Goal: Communication & Community: Answer question/provide support

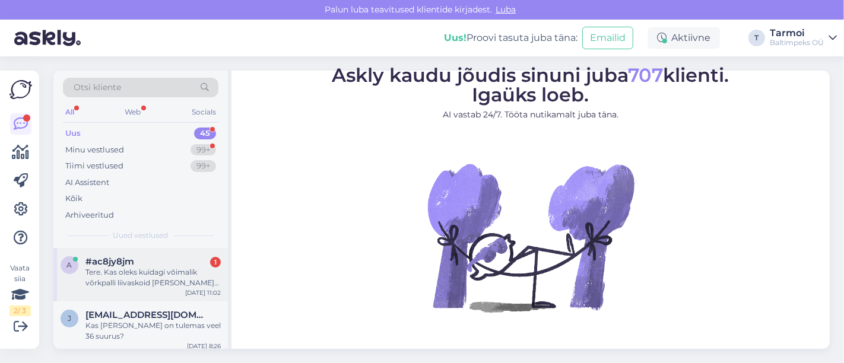
click at [128, 274] on div "Tere. Kas oleks kuidagi võimalik võrkpalli liivaskoid [PERSON_NAME] [PERSON_NAM…" at bounding box center [152, 277] width 135 height 21
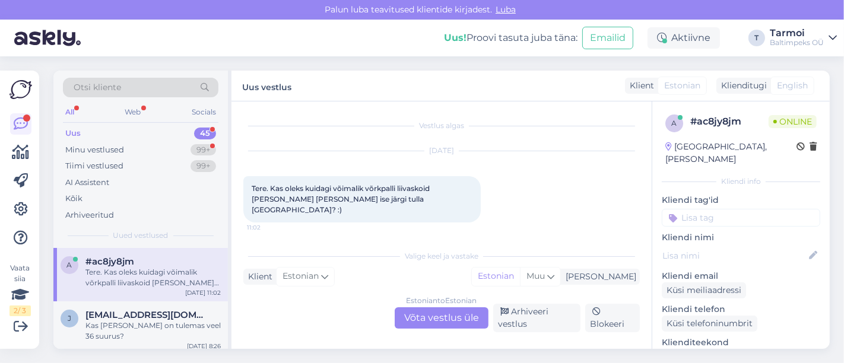
click at [360, 271] on div "Klient Estonian Mina Estonian Muu" at bounding box center [441, 277] width 397 height 16
click at [463, 272] on div "Klient Estonian Mina Estonian Muu" at bounding box center [441, 277] width 397 height 16
click at [405, 229] on div "Vestlus algas Sep 9 2025 Tere. Kas oleks kuidagi võimalik võrkpalli liivaskoid …" at bounding box center [446, 173] width 407 height 120
click at [451, 318] on div "Estonian to Estonian Võta vestlus üle" at bounding box center [442, 318] width 94 height 21
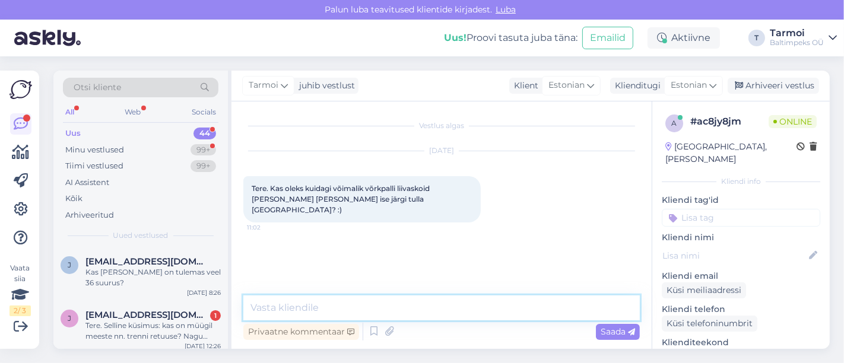
click at [331, 303] on textarea at bounding box center [441, 308] width 397 height 25
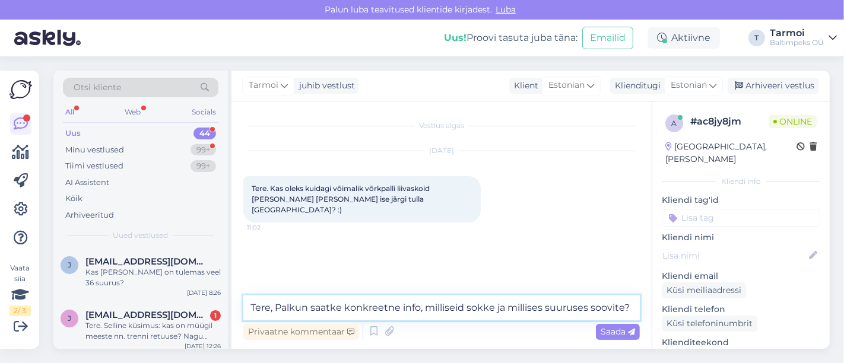
click at [294, 308] on textarea "Tere, Palkun saatke konkreetne info, milliseid sokke ja millises suuruses soovi…" at bounding box center [441, 308] width 397 height 25
click at [626, 311] on textarea "Tere, Palun saatke konkreetne info, milliseid sokke ja millises suuruses soovit…" at bounding box center [441, 308] width 397 height 25
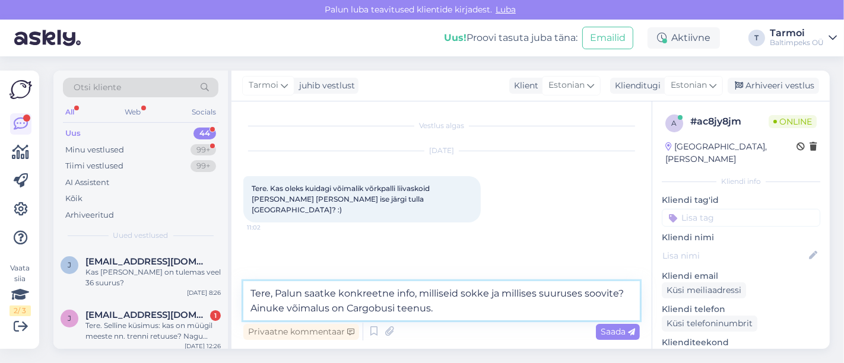
type textarea "Tere, Palun saatke konkreetne info, milliseid sokke ja millises suuruses soovit…"
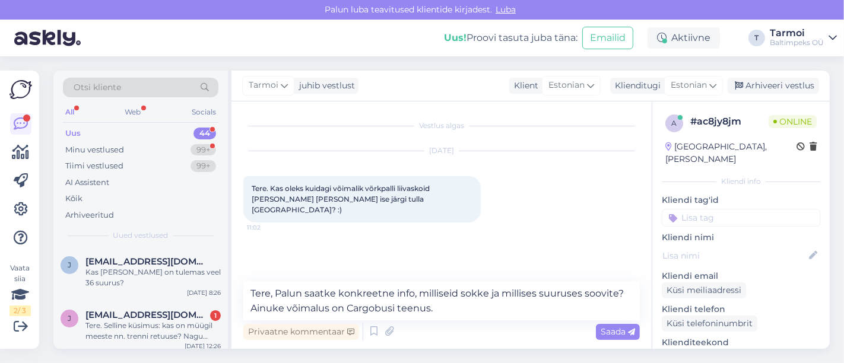
click at [606, 64] on div "Otsi kliente All Web Socials Uus 44 Minu vestlused 99+ Tiimi vestlused 99+ AI A…" at bounding box center [445, 209] width 798 height 307
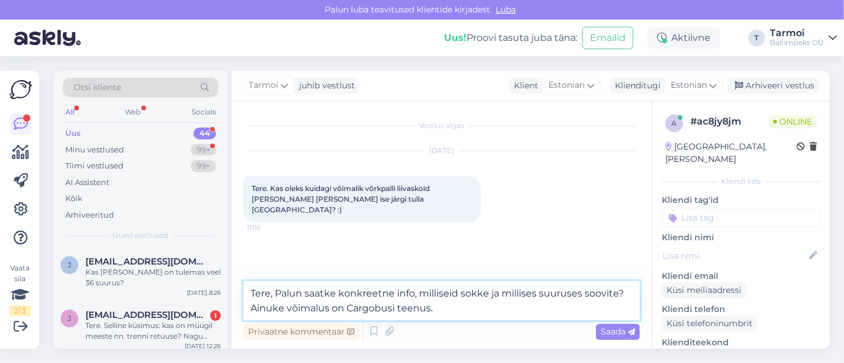
drag, startPoint x: 521, startPoint y: 263, endPoint x: 454, endPoint y: 305, distance: 79.2
click at [454, 305] on textarea "Tere, Palun saatke konkreetne info, milliseid sokke ja millises suuruses soovit…" at bounding box center [441, 300] width 397 height 39
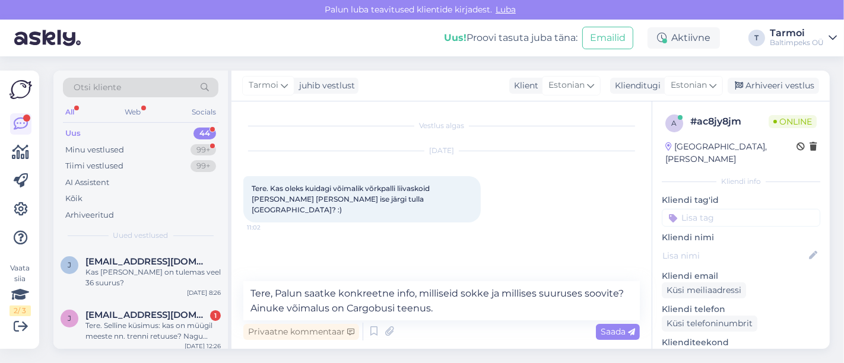
click at [503, 91] on div "Tarmoi juhib vestlust Klient Estonian Klienditugi Estonian Arhiveeri vestlus Ve…" at bounding box center [531, 210] width 598 height 278
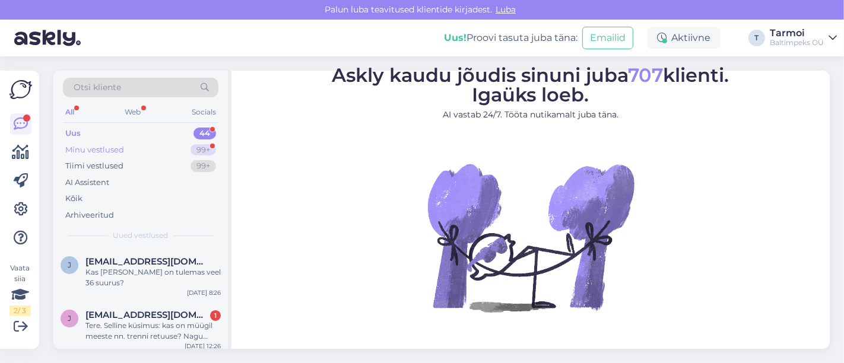
click at [94, 148] on div "Minu vestlused" at bounding box center [94, 150] width 59 height 12
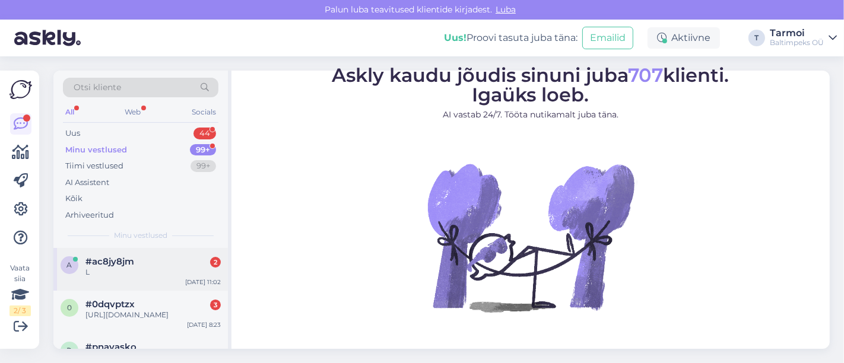
click at [111, 256] on span "#ac8jy8jm" at bounding box center [109, 261] width 49 height 11
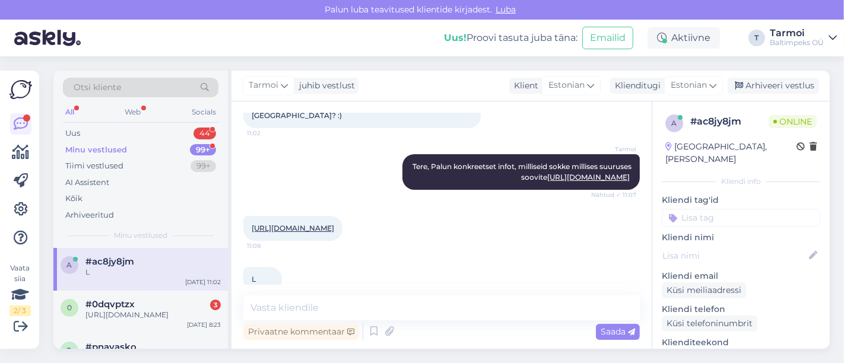
scroll to position [125, 0]
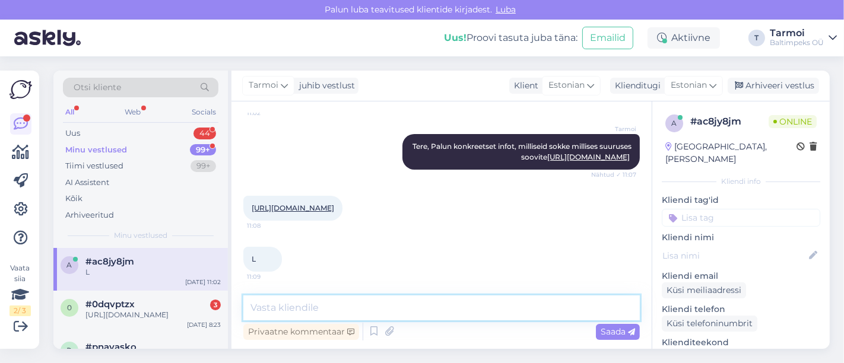
click at [321, 304] on textarea at bounding box center [441, 308] width 397 height 25
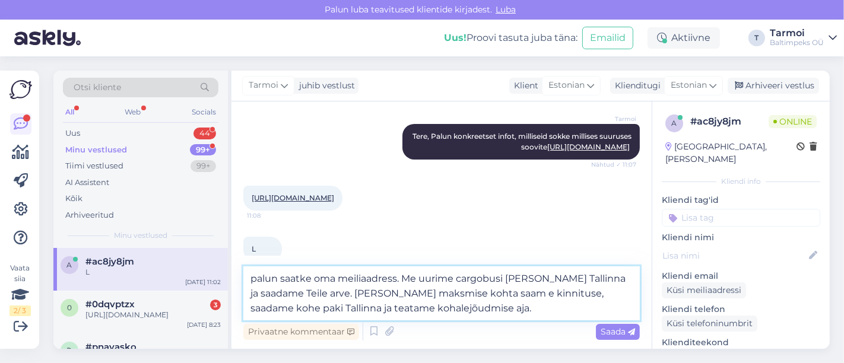
click at [449, 295] on textarea "palun saatke oma meiliaadress. Me uurime cargobusi [PERSON_NAME] Tallinna ja sa…" at bounding box center [441, 294] width 397 height 54
type textarea "palun saatke oma meiliaadress. Me uurime cargobusi [PERSON_NAME] Tallinna ja sa…"
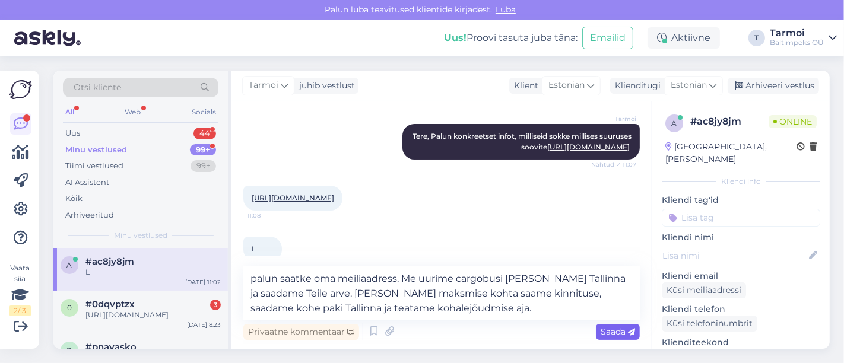
click at [613, 327] on span "Saada" at bounding box center [618, 332] width 34 height 11
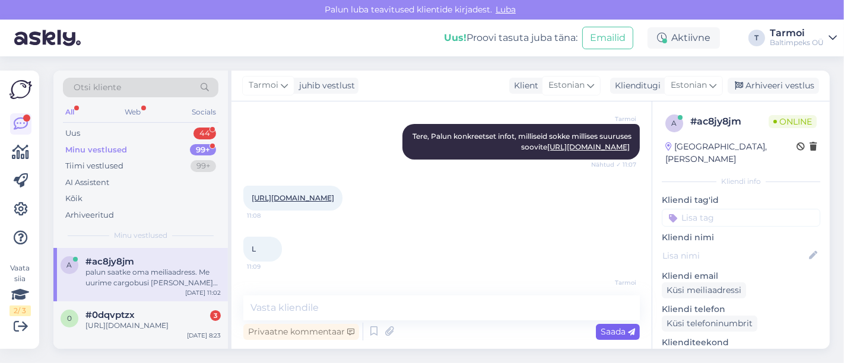
scroll to position [208, 0]
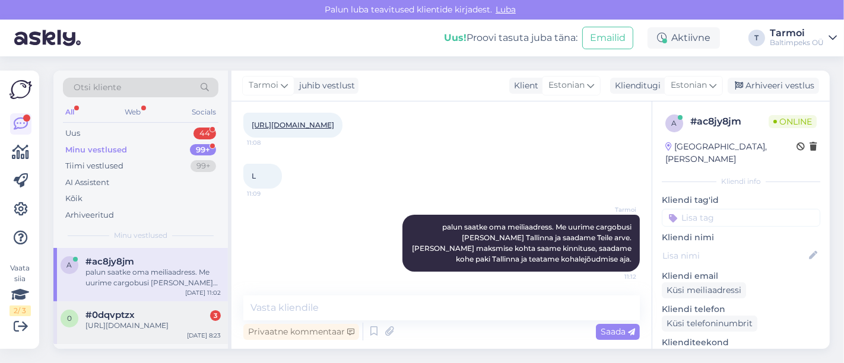
click at [162, 328] on div "[URL][DOMAIN_NAME]" at bounding box center [152, 326] width 135 height 11
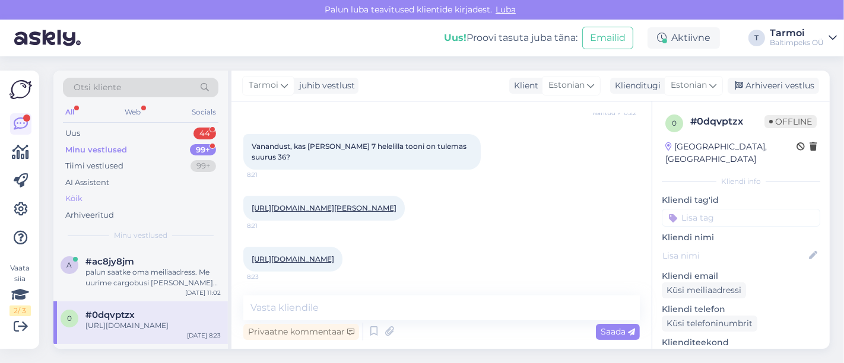
click at [126, 191] on div "Kõik" at bounding box center [141, 199] width 156 height 17
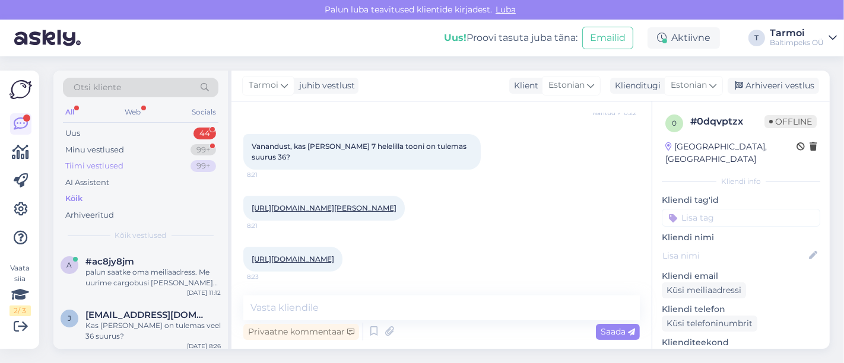
click at [98, 172] on div "Tiimi vestlused 99+" at bounding box center [141, 166] width 156 height 17
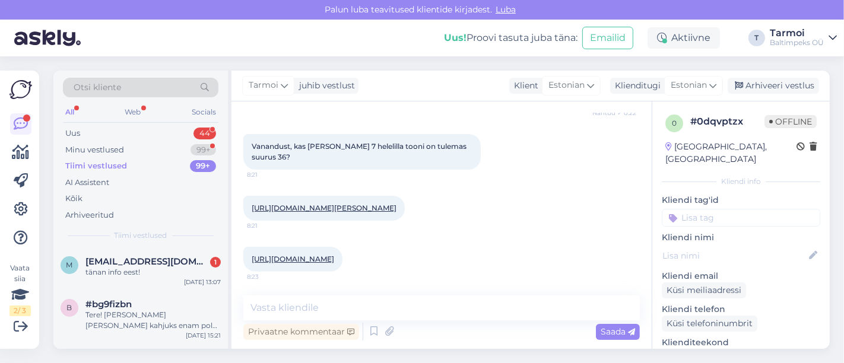
click at [100, 169] on div "Tiimi vestlused 99+" at bounding box center [141, 166] width 156 height 17
click at [100, 169] on div "Tiimi vestlused" at bounding box center [96, 166] width 62 height 12
click at [104, 267] on div "tänan info eest!" at bounding box center [152, 272] width 135 height 11
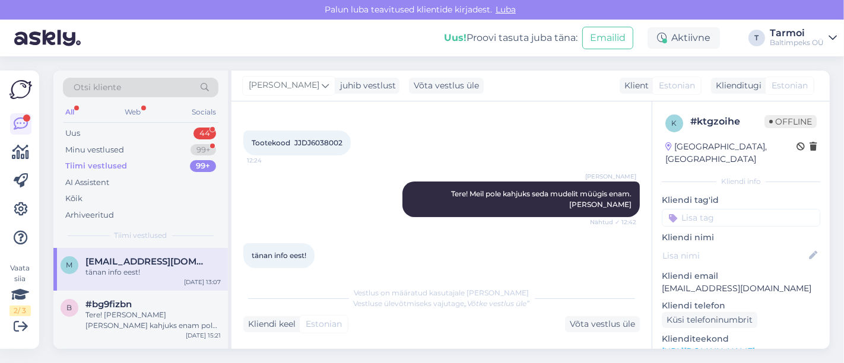
scroll to position [0, 0]
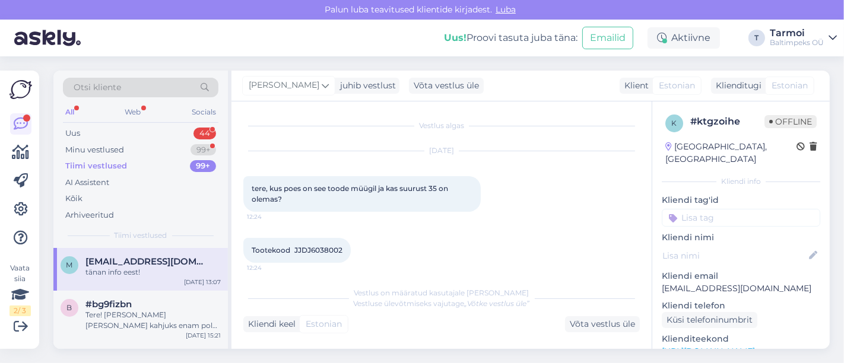
click at [108, 159] on div "Tiimi vestlused 99+" at bounding box center [141, 166] width 156 height 17
click at [75, 131] on div "Uus" at bounding box center [72, 134] width 15 height 12
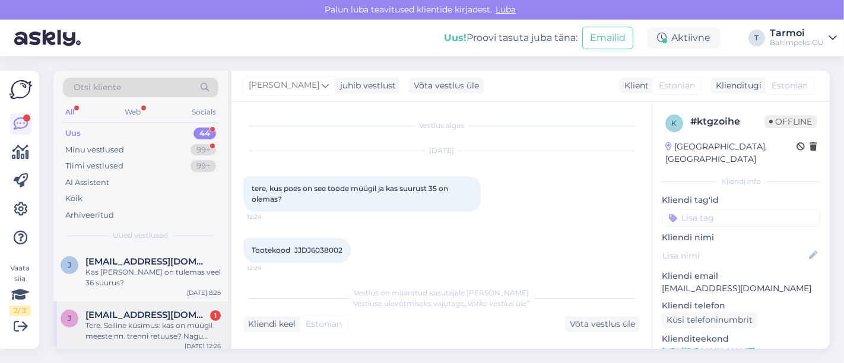
click at [149, 312] on span "[EMAIL_ADDRESS][DOMAIN_NAME]" at bounding box center [146, 315] width 123 height 11
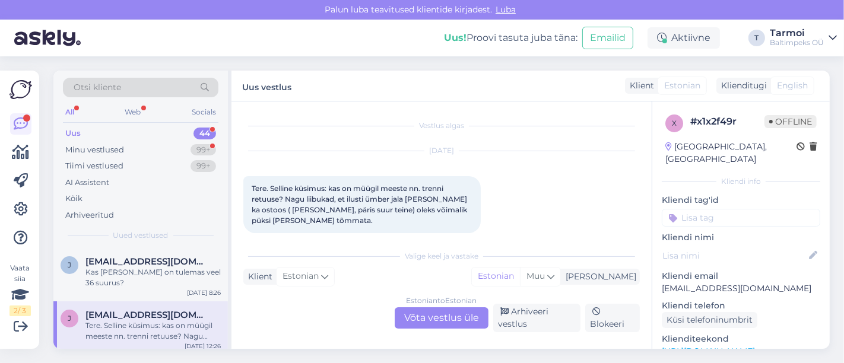
scroll to position [12, 0]
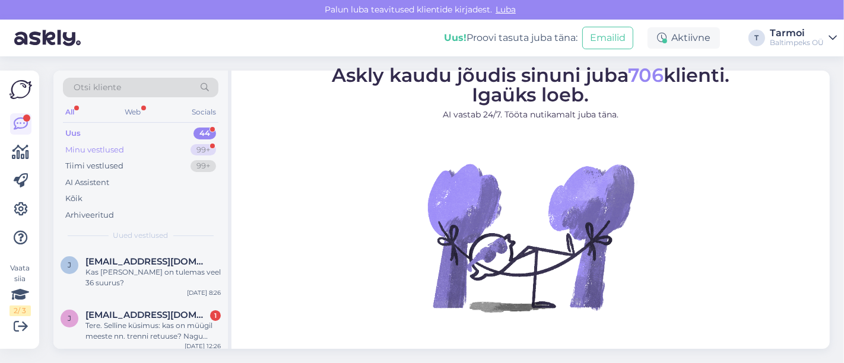
click at [119, 147] on div "Minu vestlused" at bounding box center [94, 150] width 59 height 12
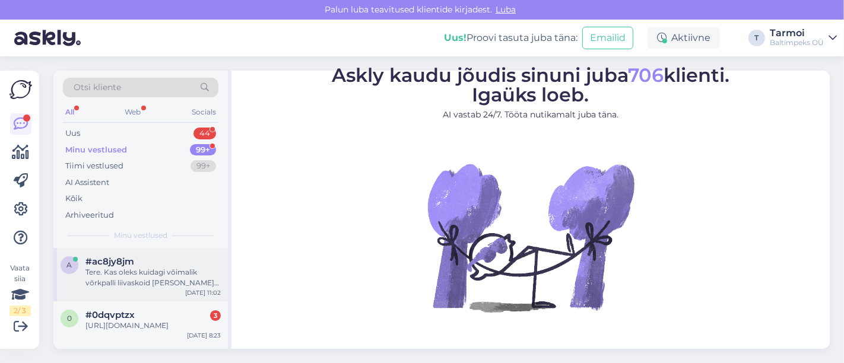
click at [137, 261] on div "#ac8jy8jm" at bounding box center [152, 261] width 135 height 11
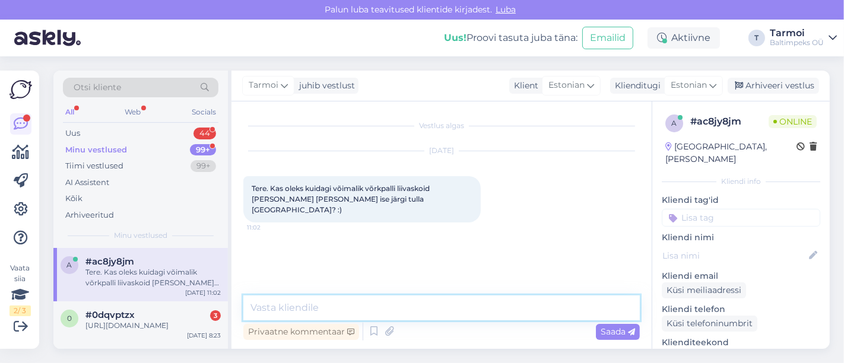
click at [381, 311] on textarea at bounding box center [441, 308] width 397 height 25
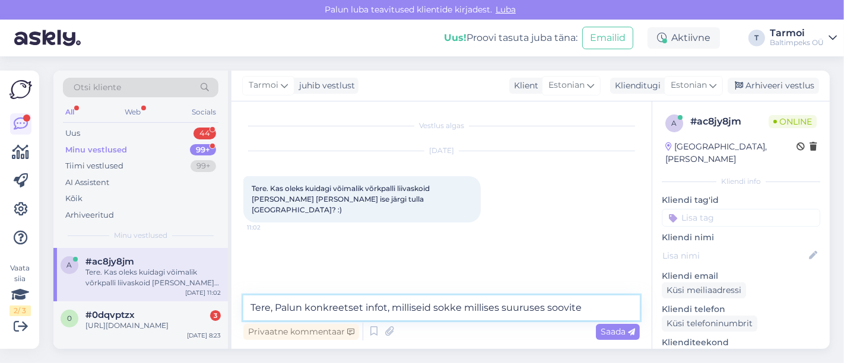
paste textarea "[URL][DOMAIN_NAME]"
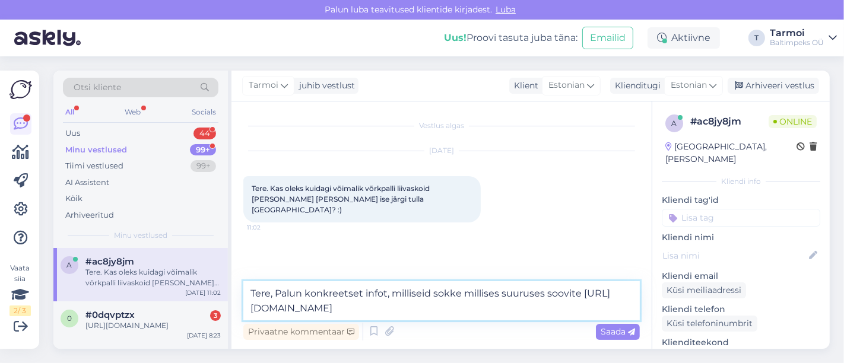
type textarea "Tere, Palun konkreetset infot, milliseid sokke millises suuruses soovite [URL][…"
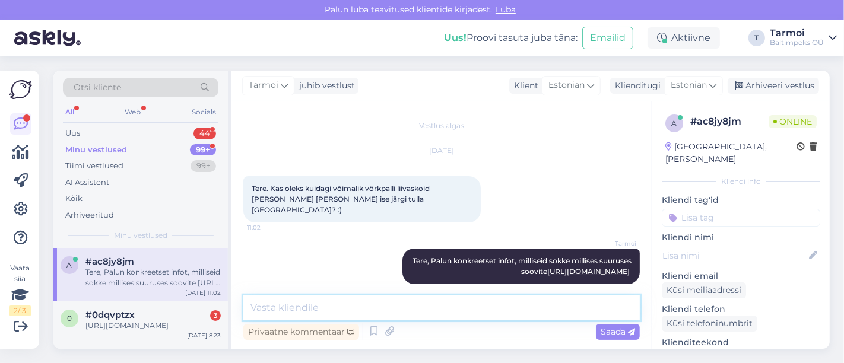
scroll to position [12, 0]
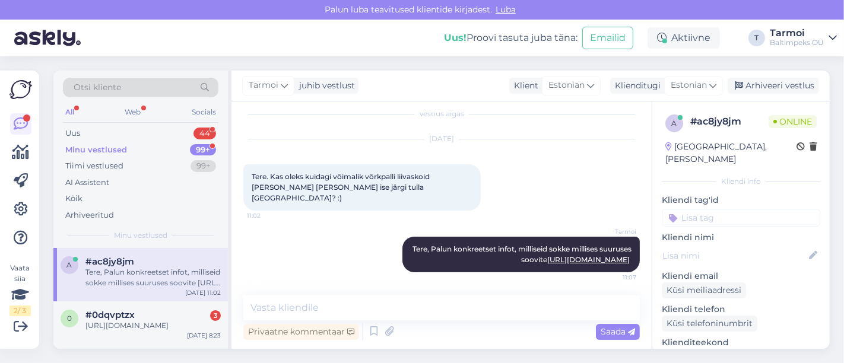
click at [487, 137] on div "[DATE]" at bounding box center [441, 139] width 397 height 11
click at [588, 3] on div "Palun luba teavitused klientide kirjadest. Luba" at bounding box center [422, 10] width 844 height 20
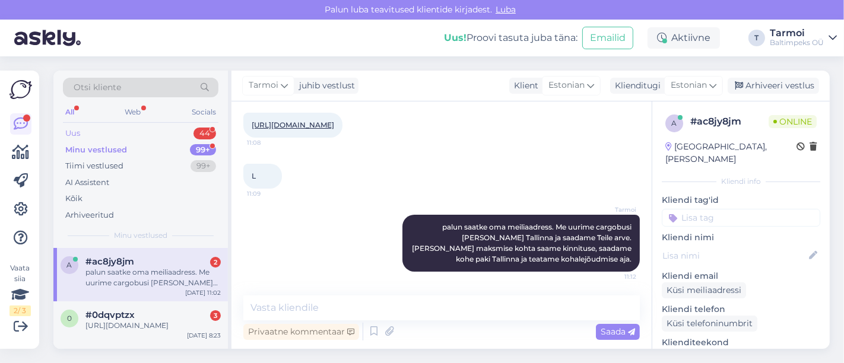
click at [146, 126] on div "Uus 44" at bounding box center [141, 133] width 156 height 17
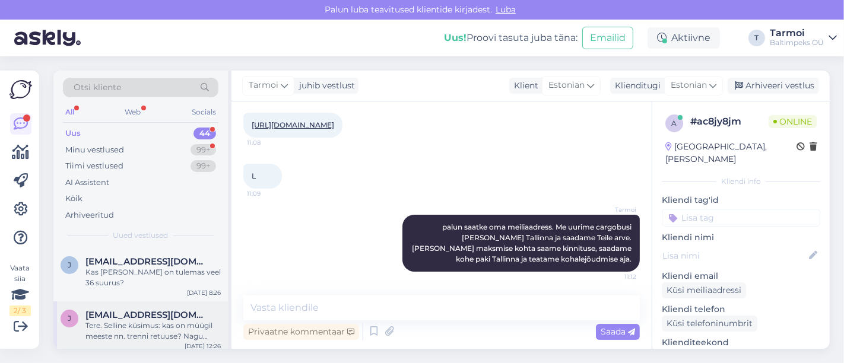
click at [137, 321] on div "Tere. Selline küsimus: kas on müügil meeste nn. trenni retuuse? Nagu liibukad, …" at bounding box center [152, 331] width 135 height 21
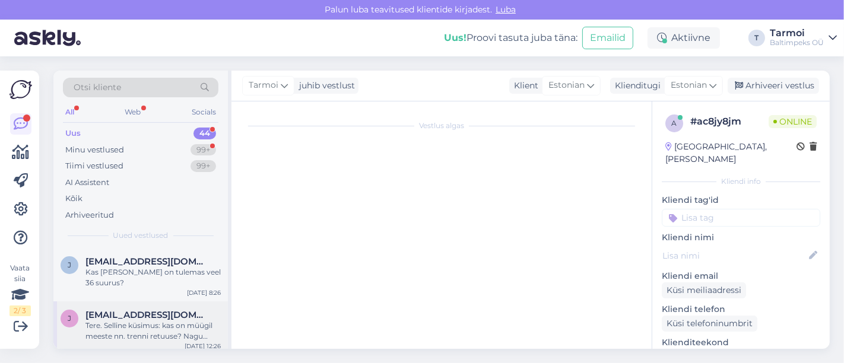
scroll to position [12, 0]
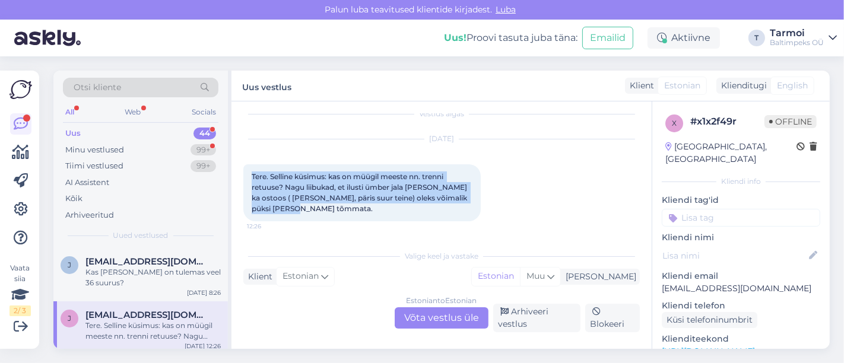
drag, startPoint x: 303, startPoint y: 209, endPoint x: 251, endPoint y: 167, distance: 67.1
click at [251, 167] on div "Tere. Selline küsimus: kas on müügil meeste nn. trenni retuuse? Nagu liibukad, …" at bounding box center [361, 192] width 237 height 57
copy span "Tere. Selline küsimus: kas on müügil meeste nn. trenni retuuse? Nagu liibukad, …"
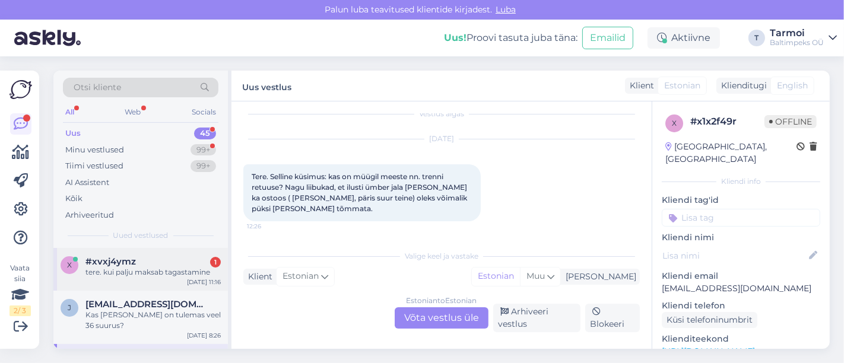
click at [116, 256] on span "#xvxj4ymz" at bounding box center [110, 261] width 50 height 11
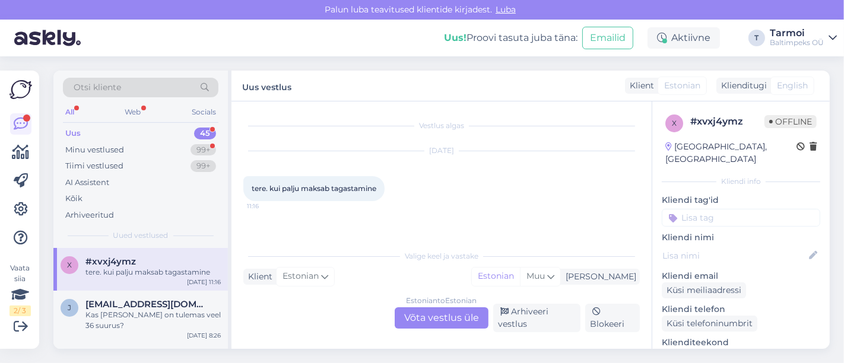
click at [366, 274] on div "Klient Estonian Mina Estonian Muu" at bounding box center [441, 277] width 397 height 16
click at [357, 239] on div "Vestlus algas Sep 9 2025 tere. kui palju maksab tagastamine 11:16 Valige keel j…" at bounding box center [442, 226] width 420 height 248
click at [441, 315] on div "Estonian to Estonian Võta vestlus üle" at bounding box center [442, 318] width 94 height 21
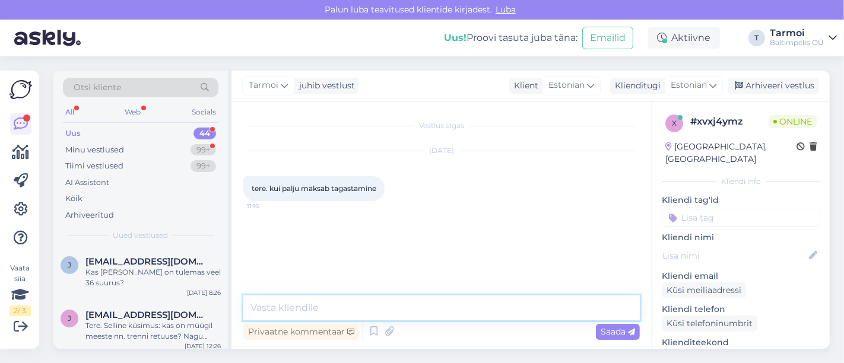
click at [377, 308] on textarea at bounding box center [441, 308] width 397 height 25
click at [281, 308] on textarea "Tere, tgagastamine on tasuta" at bounding box center [441, 308] width 397 height 25
click at [398, 309] on textarea "Tere, tagastamine on tasuta" at bounding box center [441, 308] width 397 height 25
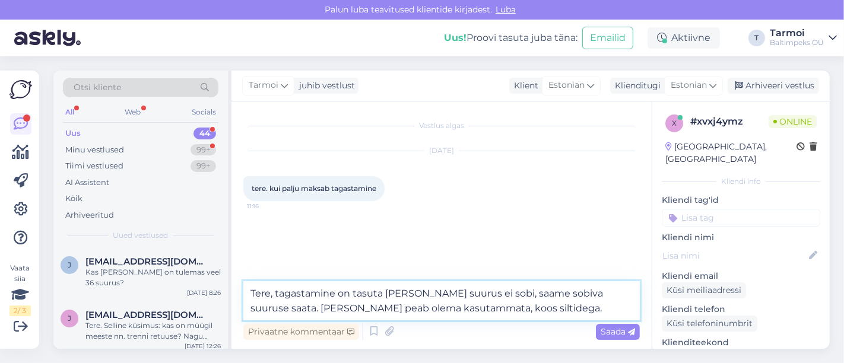
click at [382, 308] on textarea "Tere, tagastamine on tasuta ja kui suurus ei sobi, saame sobiva suuruse saata. …" at bounding box center [441, 300] width 397 height 39
type textarea "Tere, tagastamine on tasuta ja kui suurus ei sobi, saame sobiva suuruse saata. …"
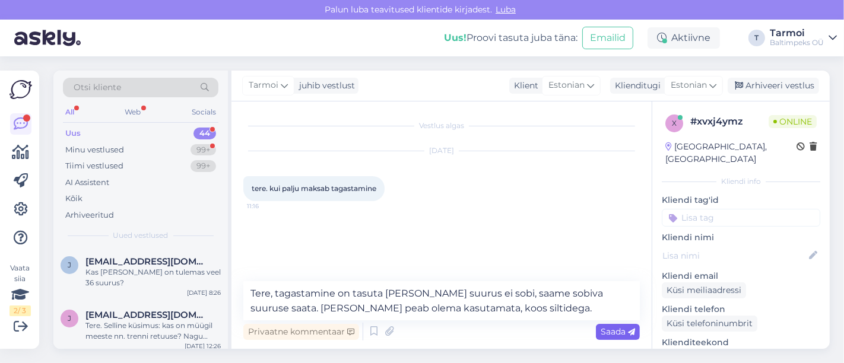
click at [620, 329] on span "Saada" at bounding box center [618, 332] width 34 height 11
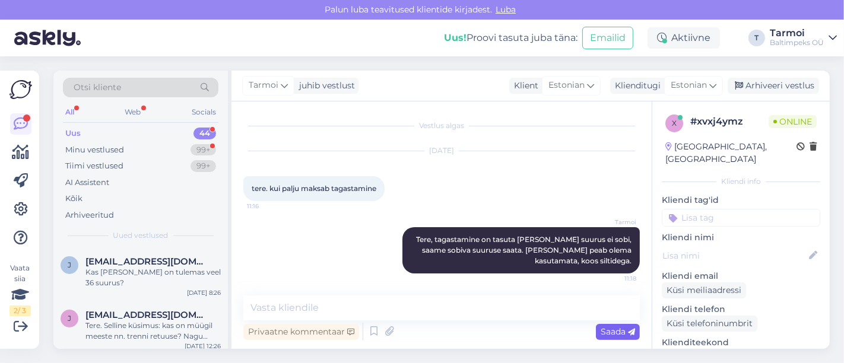
scroll to position [1, 0]
